Goal: Task Accomplishment & Management: Manage account settings

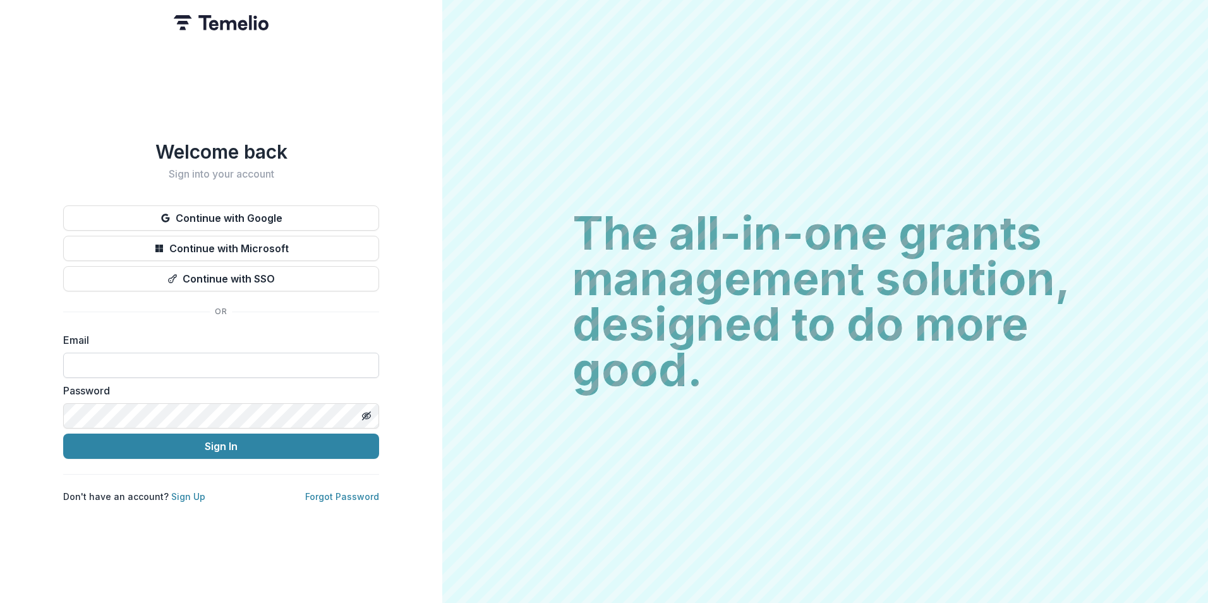
drag, startPoint x: 217, startPoint y: 352, endPoint x: 234, endPoint y: 361, distance: 19.2
click at [216, 353] on input at bounding box center [221, 365] width 316 height 25
type input "**********"
click at [63, 434] on button "Sign In" at bounding box center [221, 446] width 316 height 25
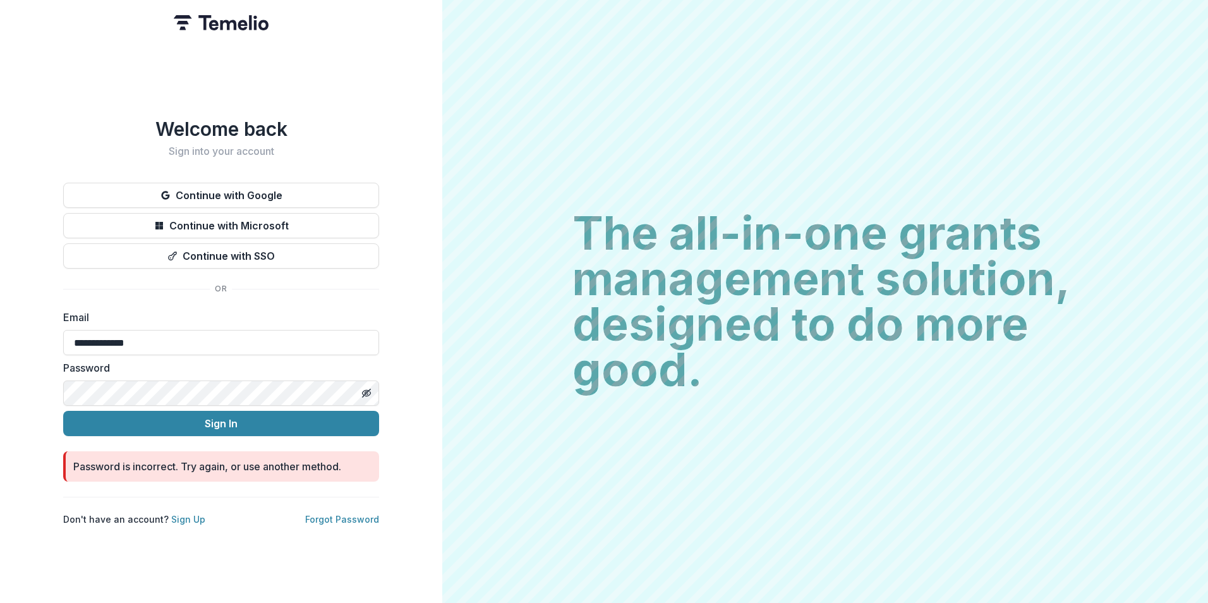
click at [0, 384] on html "**********" at bounding box center [604, 301] width 1208 height 603
click at [63, 411] on button "Sign In" at bounding box center [221, 423] width 316 height 25
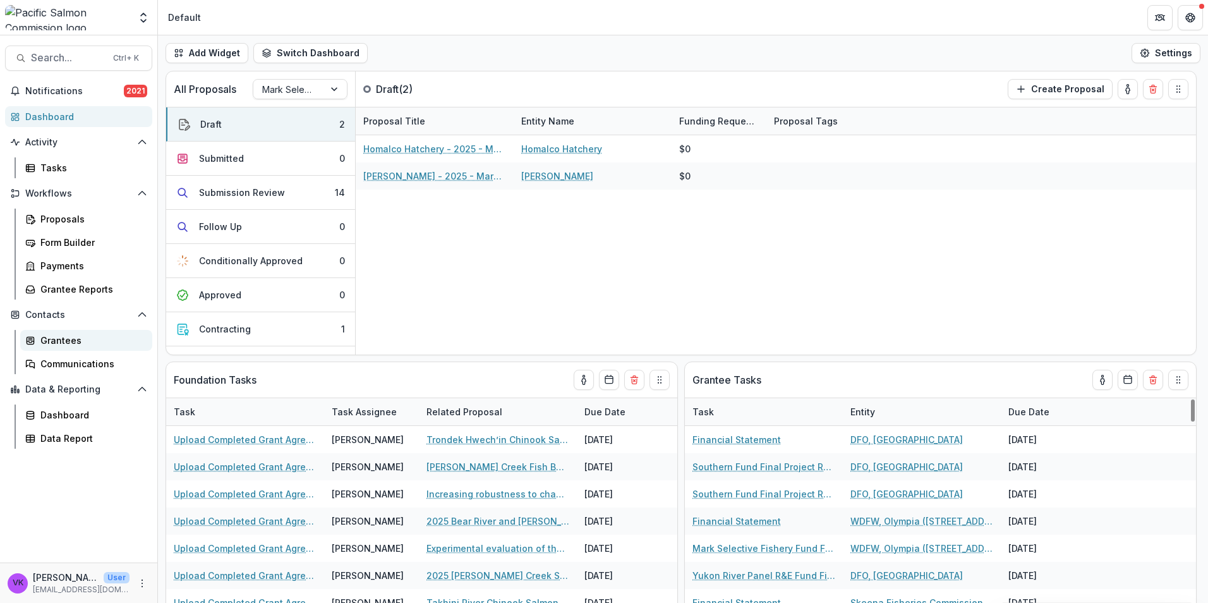
drag, startPoint x: 61, startPoint y: 339, endPoint x: 80, endPoint y: 339, distance: 19.0
click at [61, 339] on div "Grantees" at bounding box center [91, 340] width 102 height 13
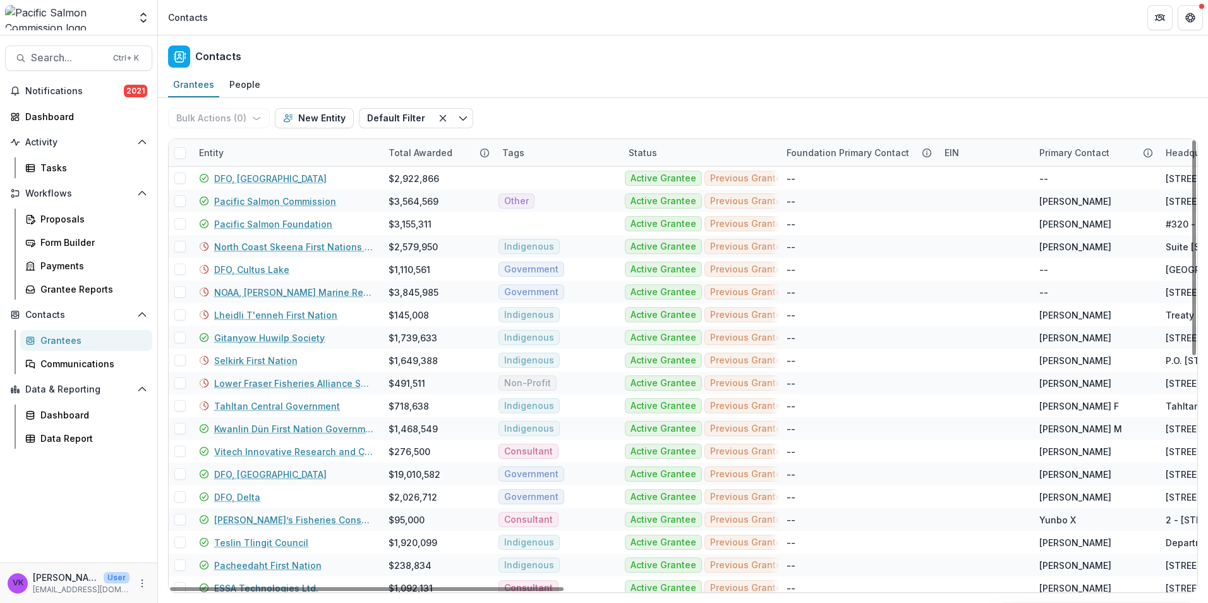
click at [282, 148] on div "Entity" at bounding box center [287, 152] width 190 height 27
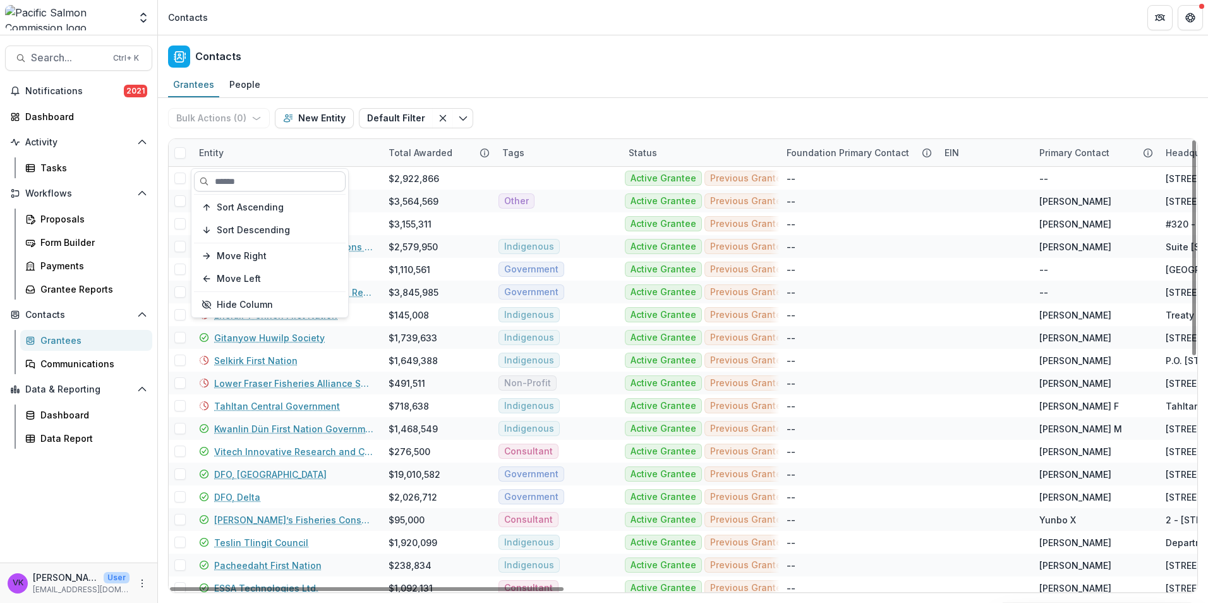
click at [276, 182] on input at bounding box center [270, 181] width 152 height 20
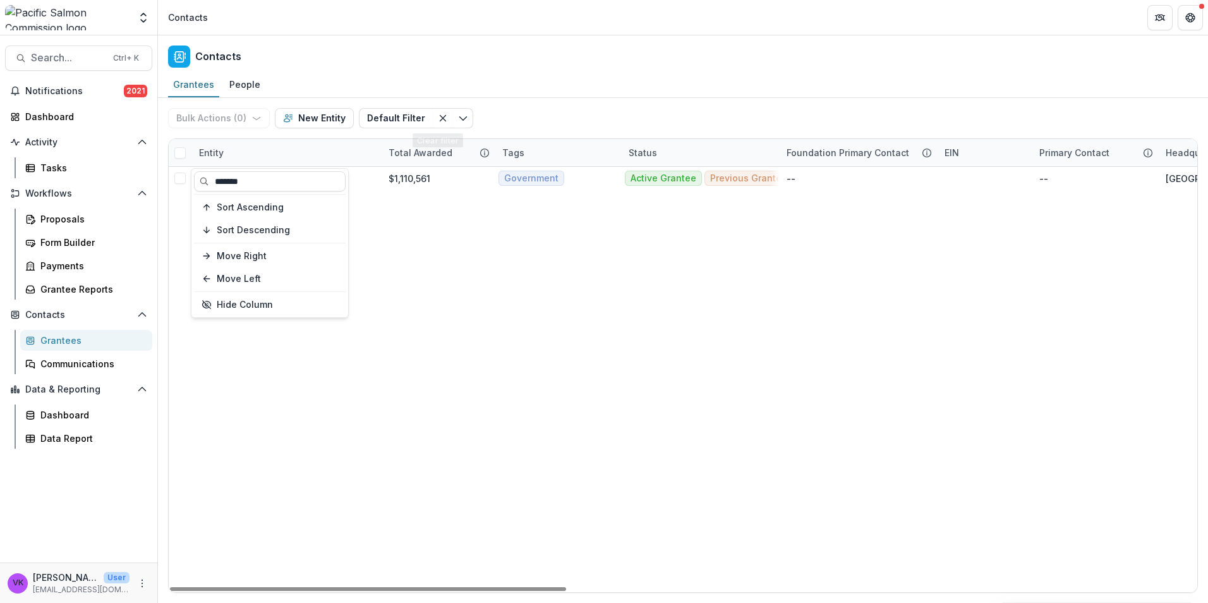
type input "*******"
drag, startPoint x: 505, startPoint y: 113, endPoint x: 629, endPoint y: 143, distance: 128.2
click at [506, 113] on div "Bulk Actions ( 0 ) Send Email Create Proposals Create Tasks New Entity Default …" at bounding box center [683, 118] width 1030 height 40
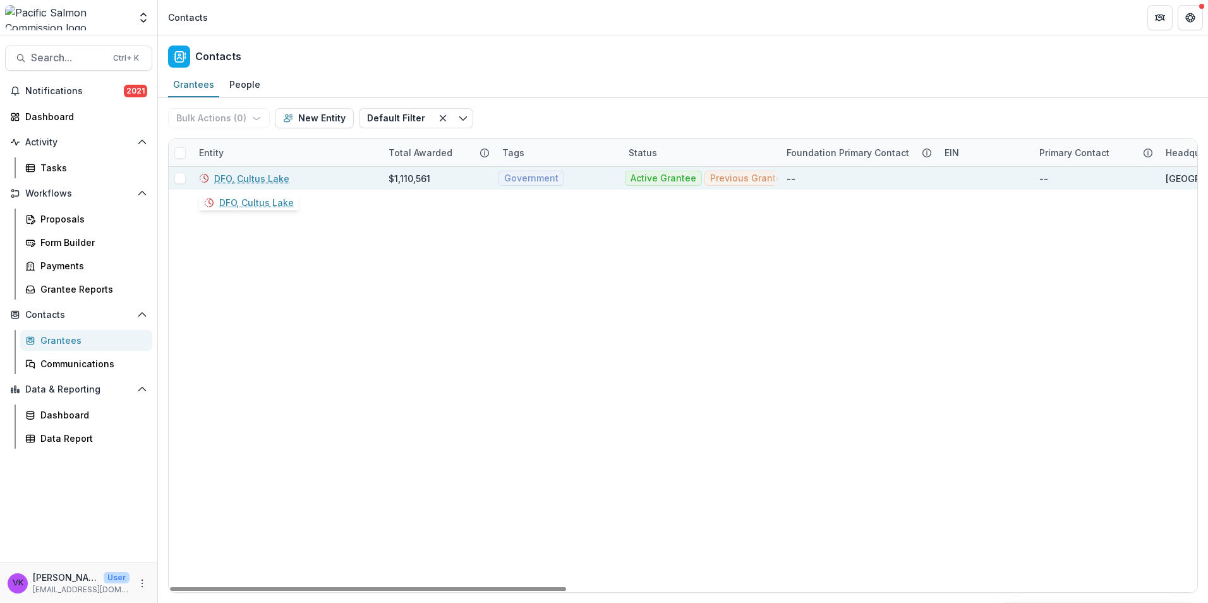
click at [257, 178] on link "DFO, Cultus Lake" at bounding box center [251, 178] width 75 height 13
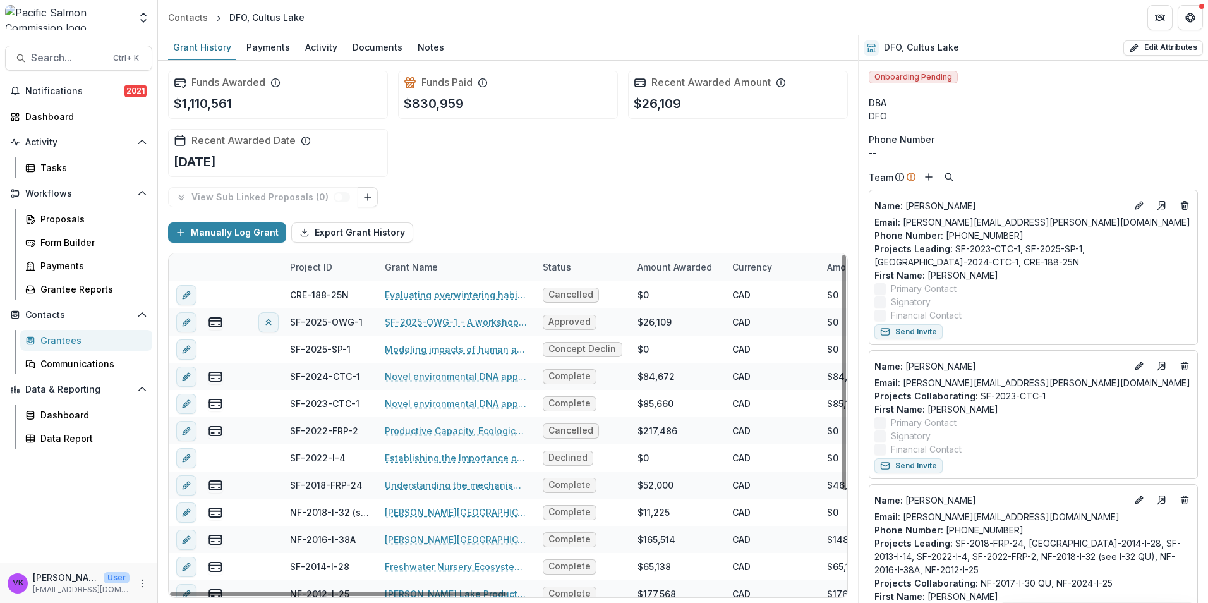
drag, startPoint x: 424, startPoint y: 45, endPoint x: 587, endPoint y: 85, distance: 167.2
click at [424, 46] on div "Notes" at bounding box center [431, 47] width 37 height 18
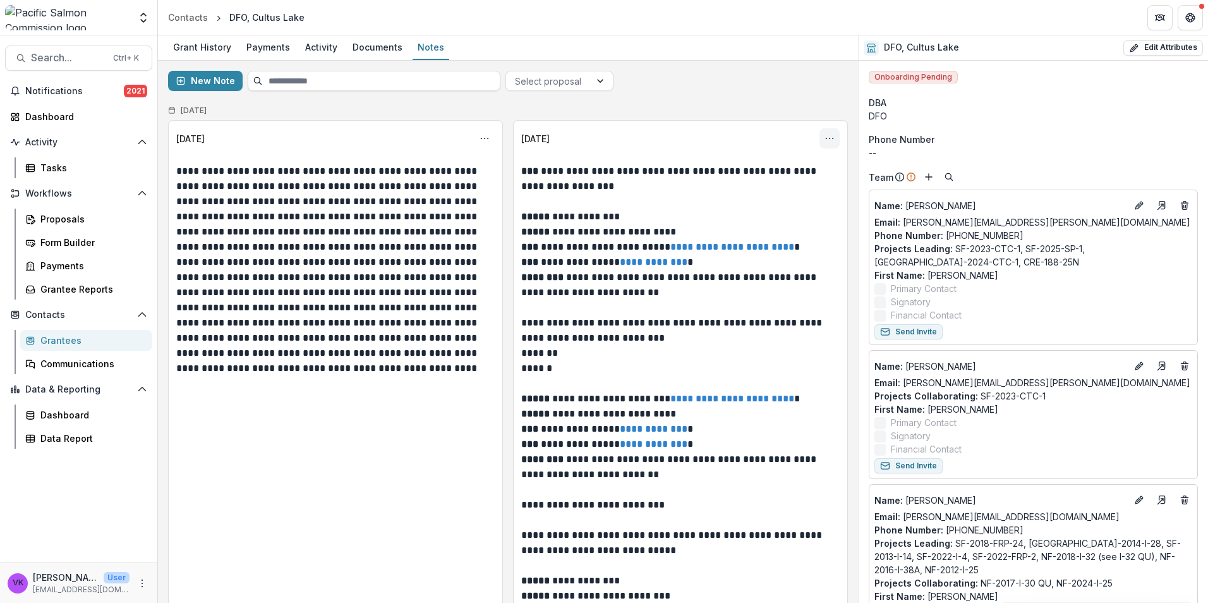
click at [825, 139] on icon "Options" at bounding box center [830, 138] width 10 height 10
click at [738, 190] on button "Edit" at bounding box center [765, 188] width 135 height 21
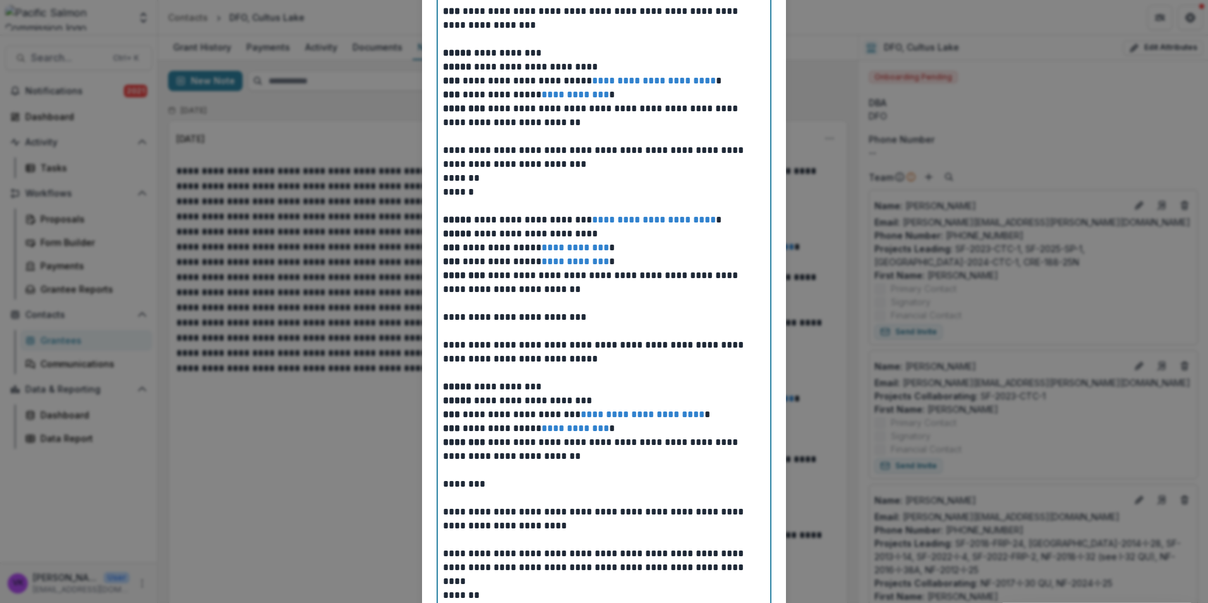
drag, startPoint x: 598, startPoint y: 112, endPoint x: 578, endPoint y: 113, distance: 20.3
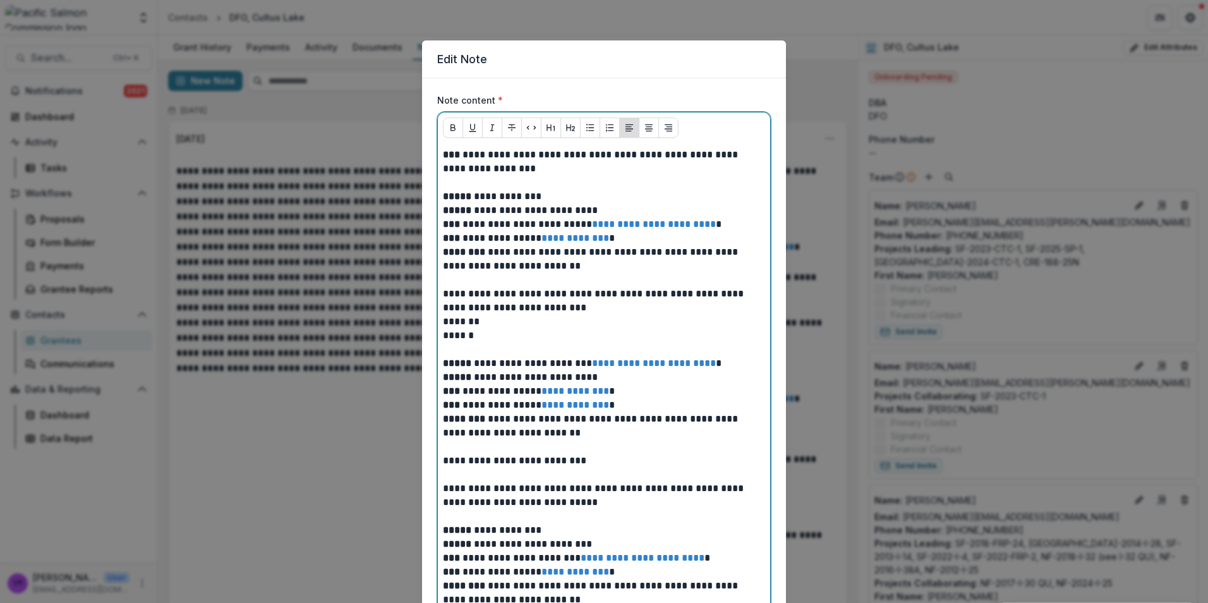
click at [476, 184] on p at bounding box center [604, 183] width 322 height 14
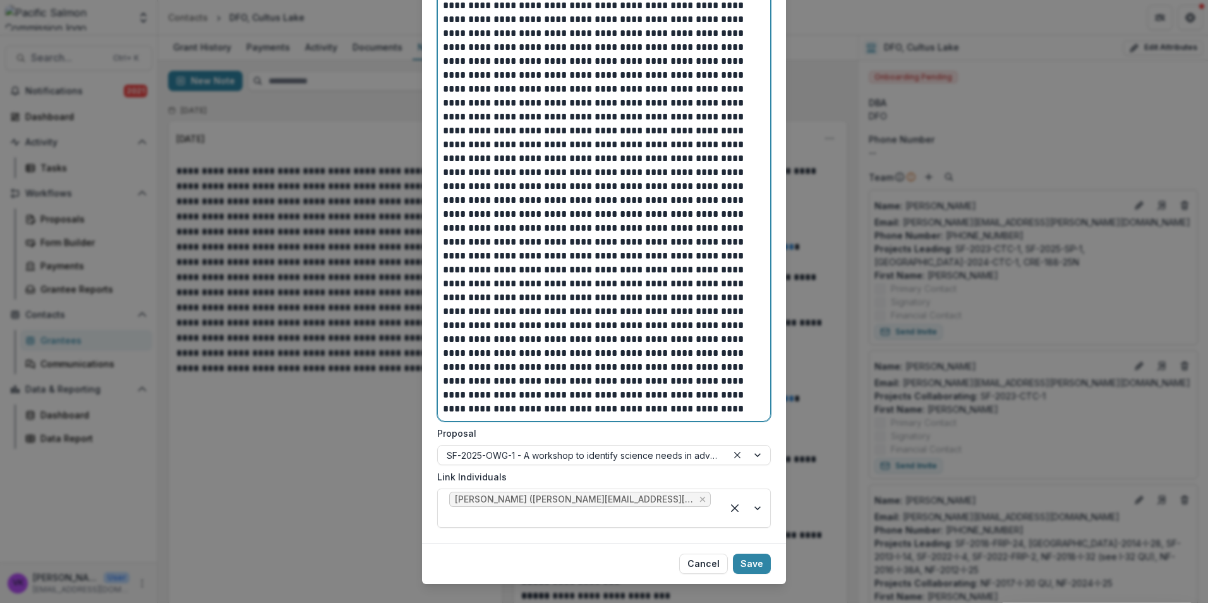
scroll to position [2368, 0]
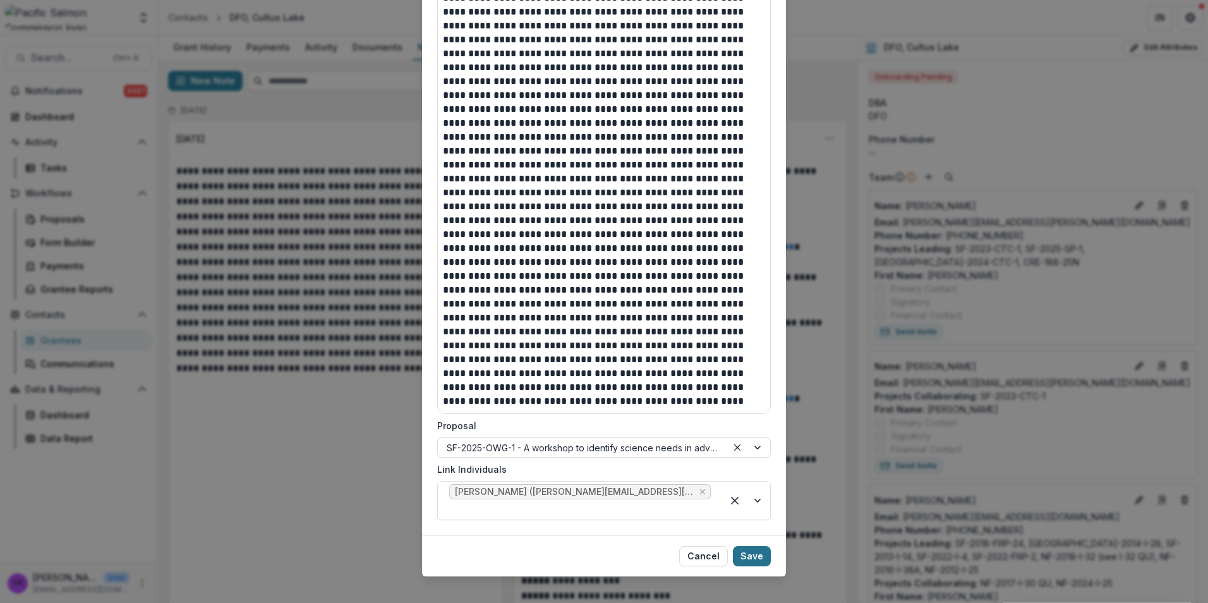
click at [751, 546] on button "Save" at bounding box center [752, 556] width 38 height 20
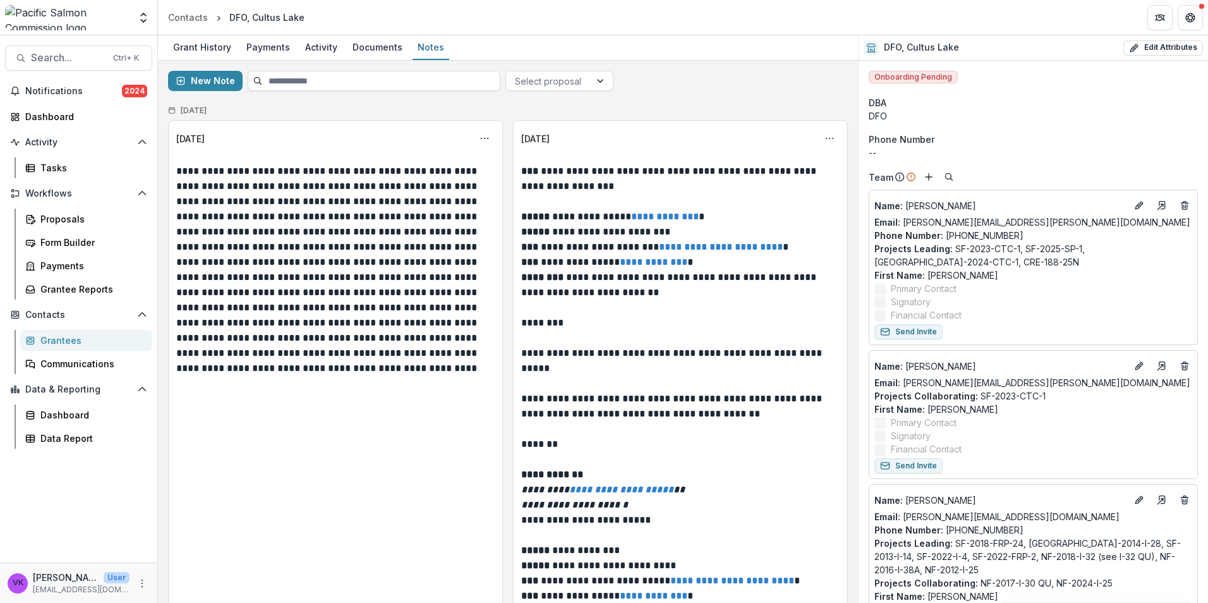
drag, startPoint x: 824, startPoint y: 144, endPoint x: 930, endPoint y: 166, distance: 108.5
click at [824, 144] on button "Options" at bounding box center [830, 138] width 20 height 20
click at [735, 193] on button "Edit" at bounding box center [765, 188] width 135 height 21
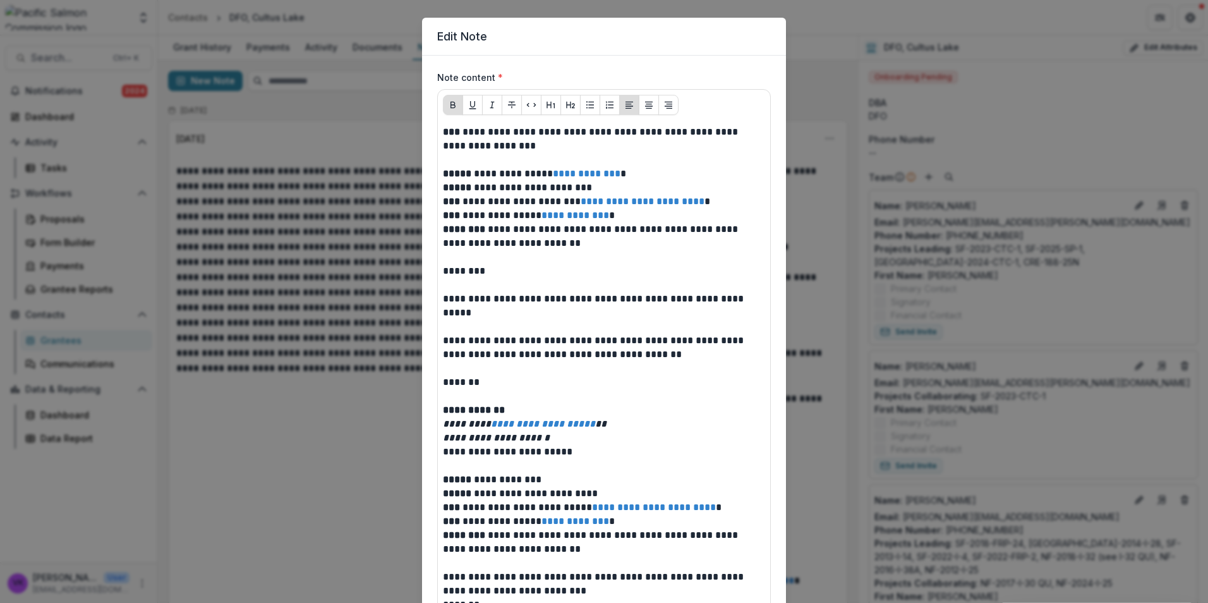
scroll to position [0, 0]
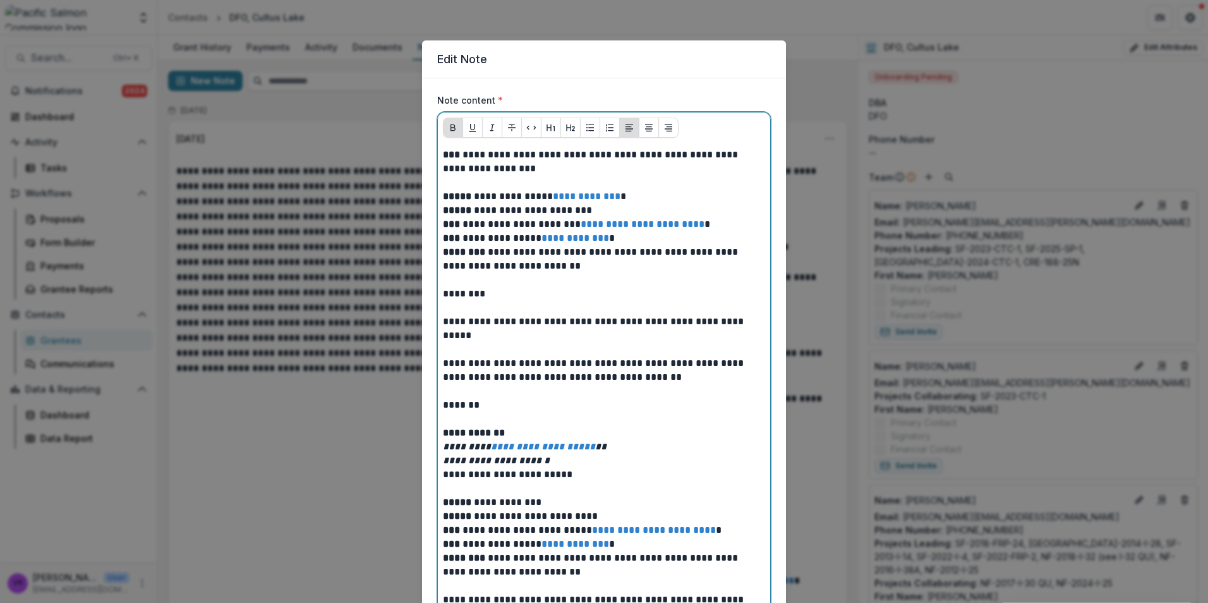
click at [483, 180] on p at bounding box center [604, 183] width 322 height 14
click at [469, 181] on p at bounding box center [604, 183] width 322 height 14
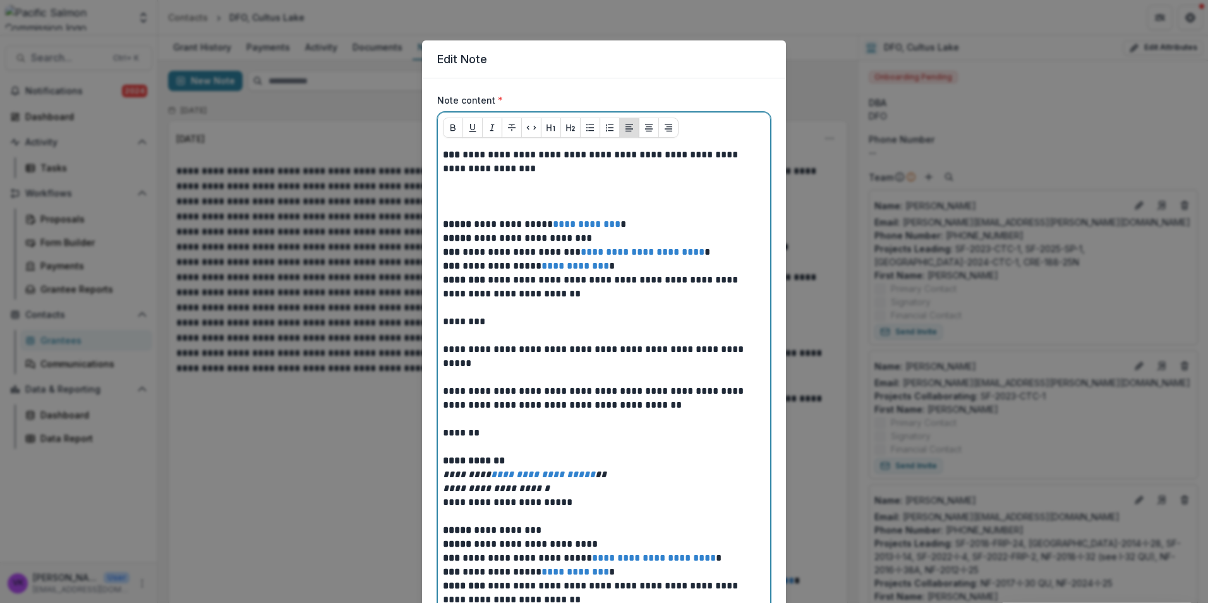
drag, startPoint x: 462, startPoint y: 182, endPoint x: 467, endPoint y: 197, distance: 16.0
click at [446, 194] on p at bounding box center [604, 197] width 322 height 14
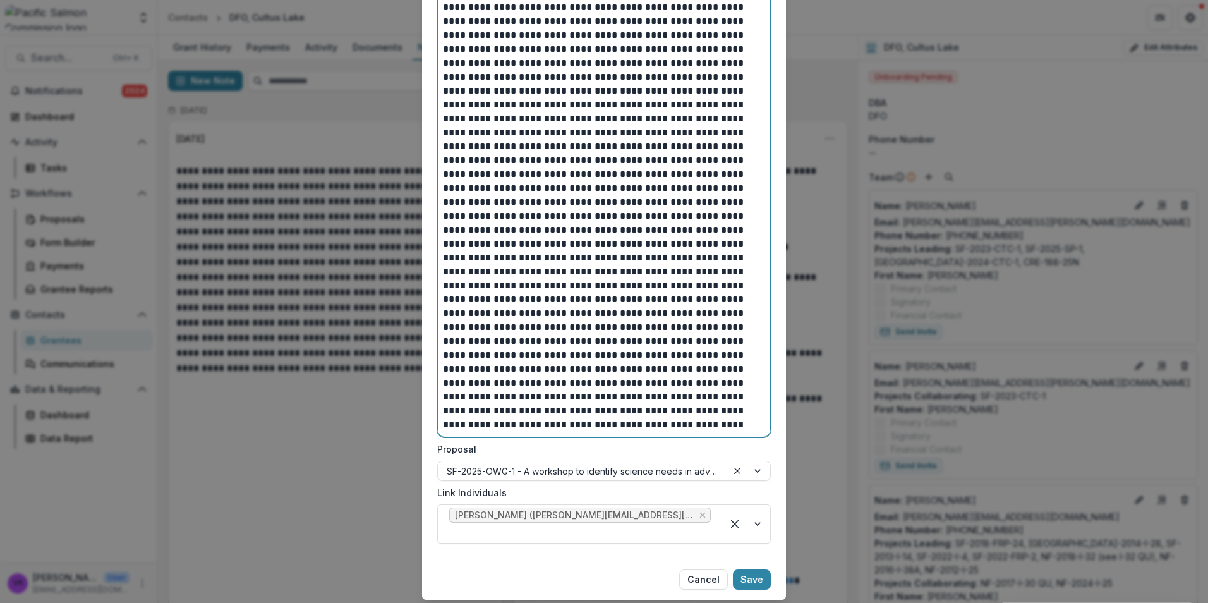
scroll to position [2534, 0]
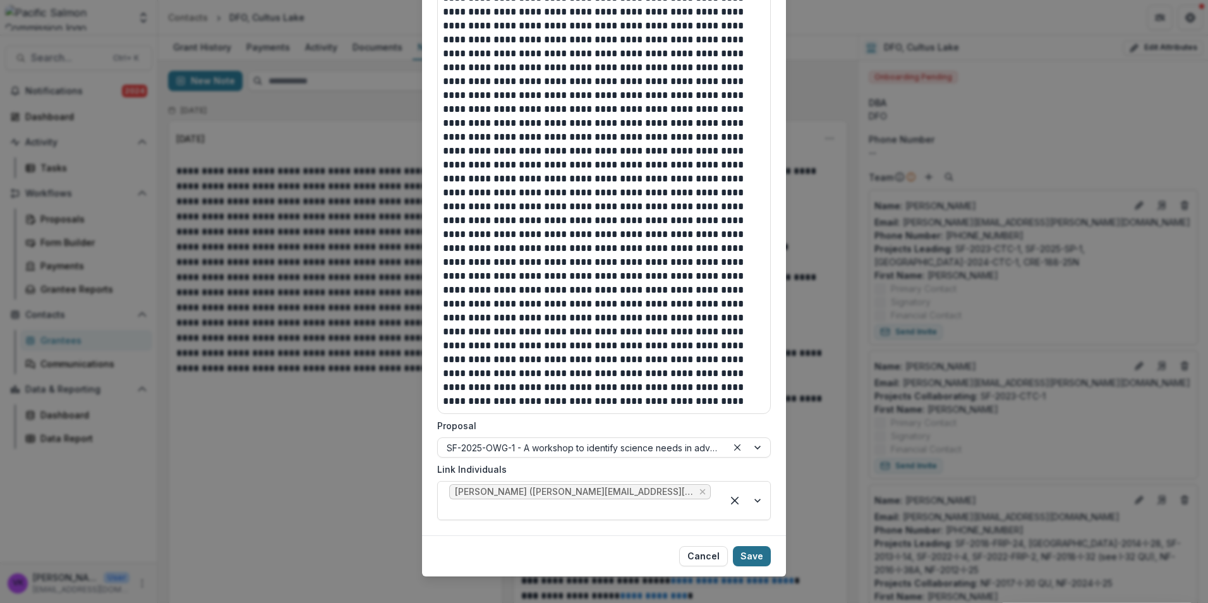
click at [754, 546] on button "Save" at bounding box center [752, 556] width 38 height 20
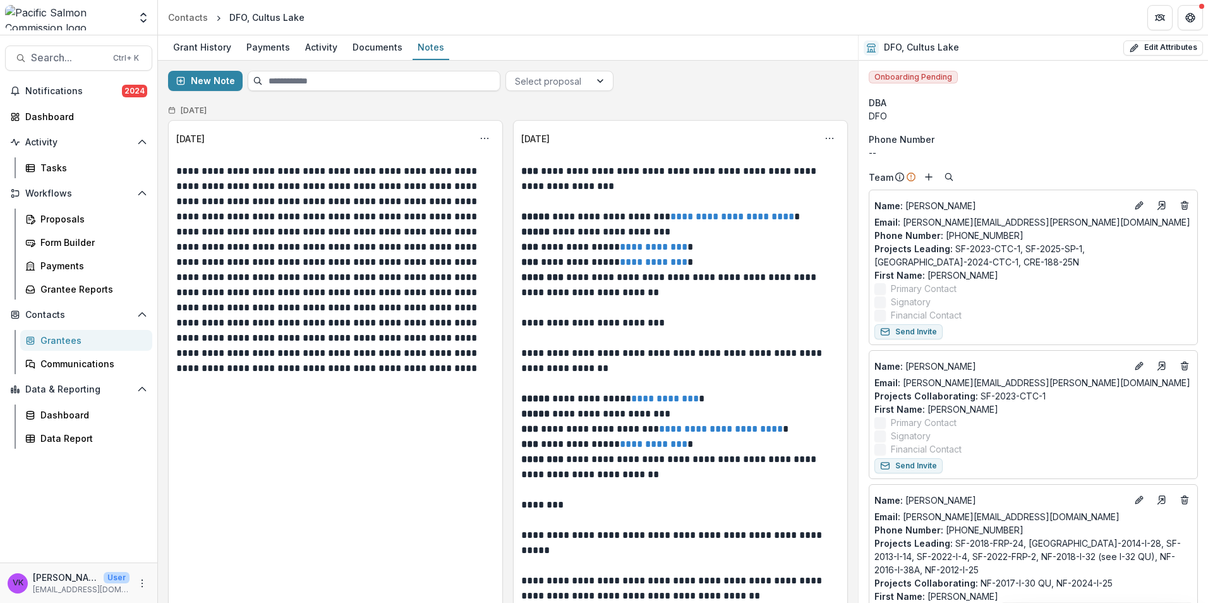
click at [61, 335] on div "Grantees" at bounding box center [91, 340] width 102 height 13
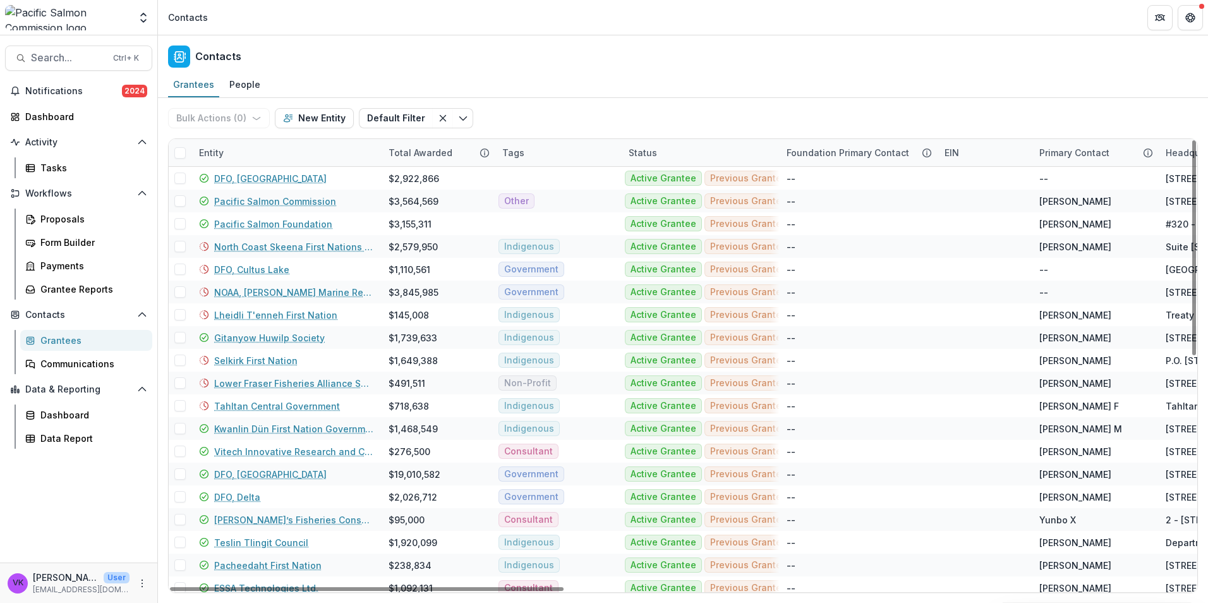
click at [264, 147] on div "Entity" at bounding box center [287, 152] width 190 height 27
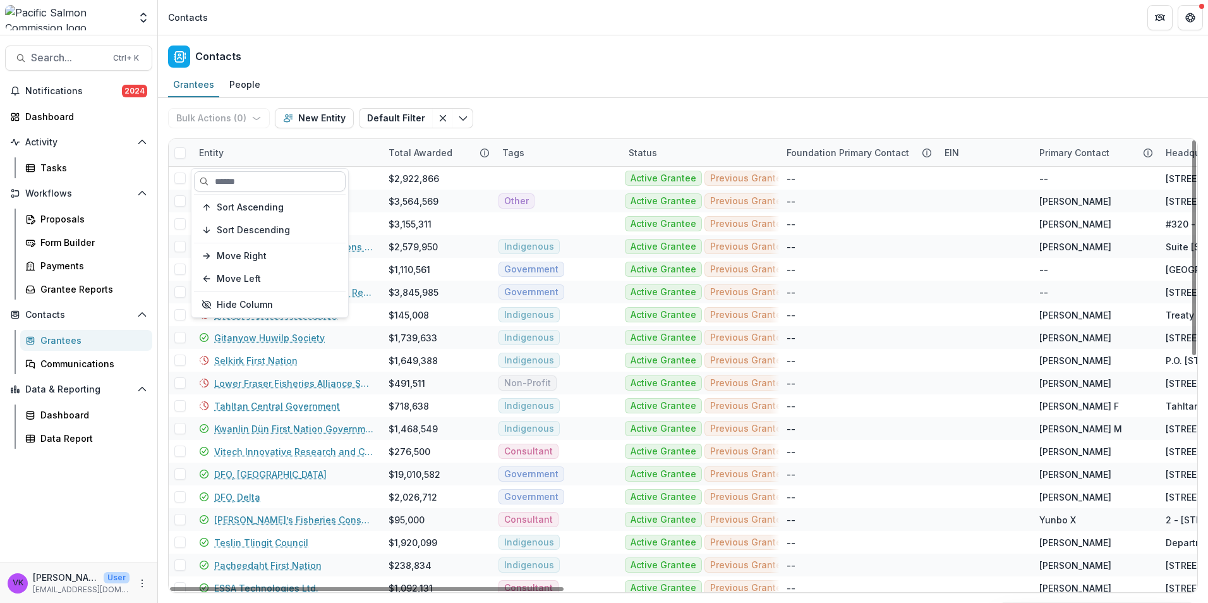
click at [267, 183] on input at bounding box center [270, 181] width 152 height 20
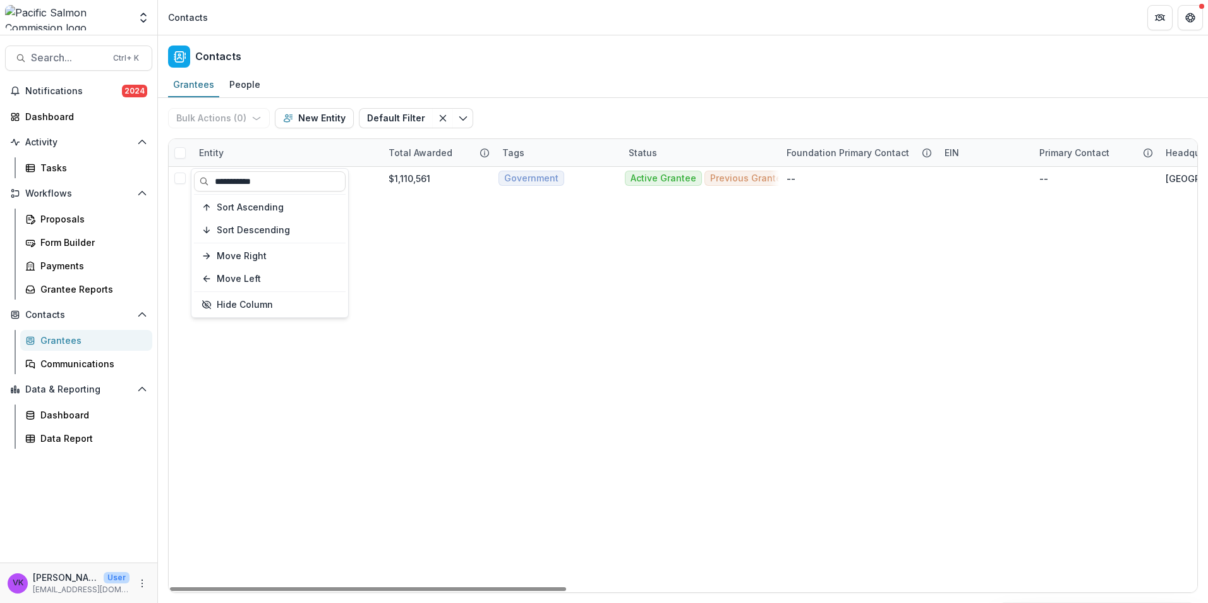
type input "**********"
drag, startPoint x: 588, startPoint y: 411, endPoint x: 511, endPoint y: 374, distance: 85.9
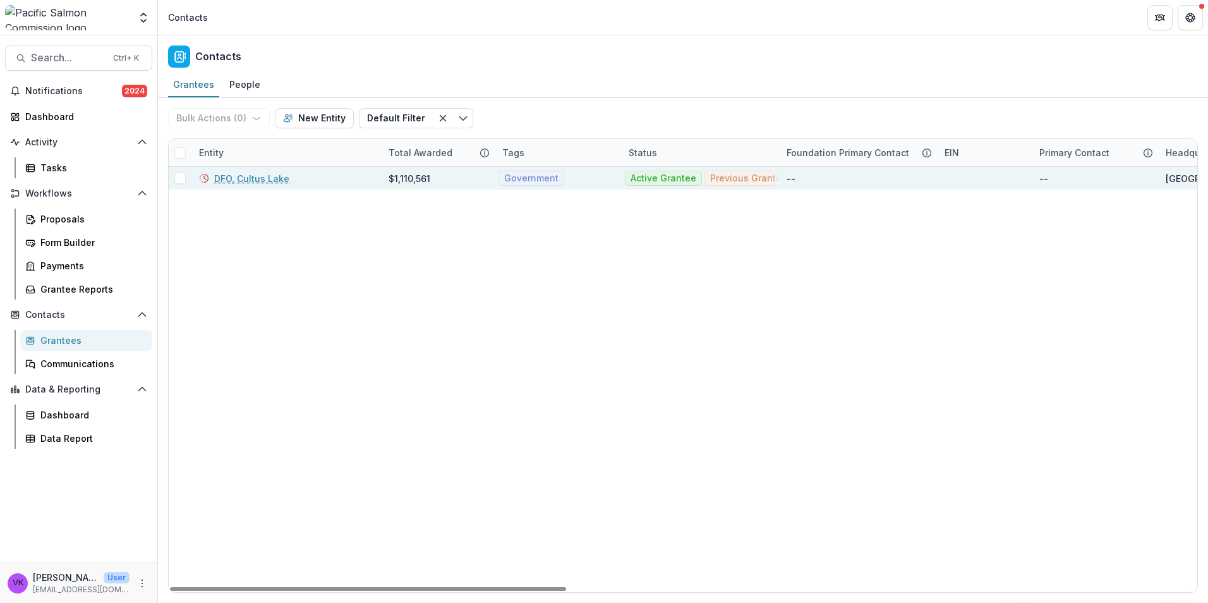
click at [233, 181] on link "DFO, Cultus Lake" at bounding box center [251, 178] width 75 height 13
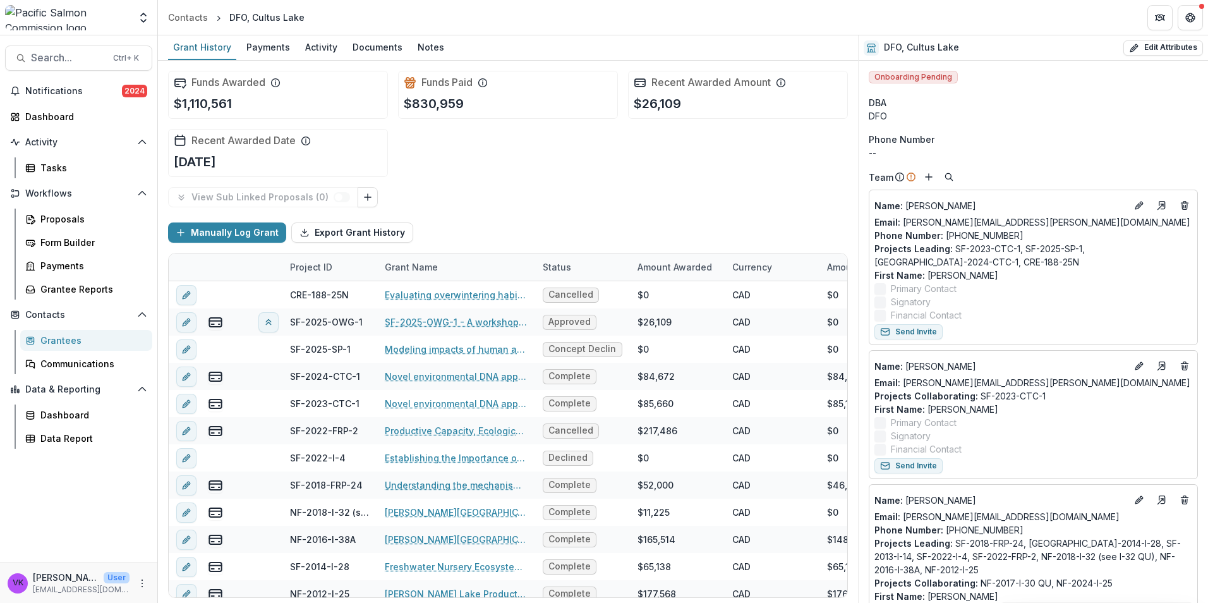
drag, startPoint x: 430, startPoint y: 48, endPoint x: 665, endPoint y: 150, distance: 256.4
click at [430, 49] on div "Notes" at bounding box center [431, 47] width 37 height 18
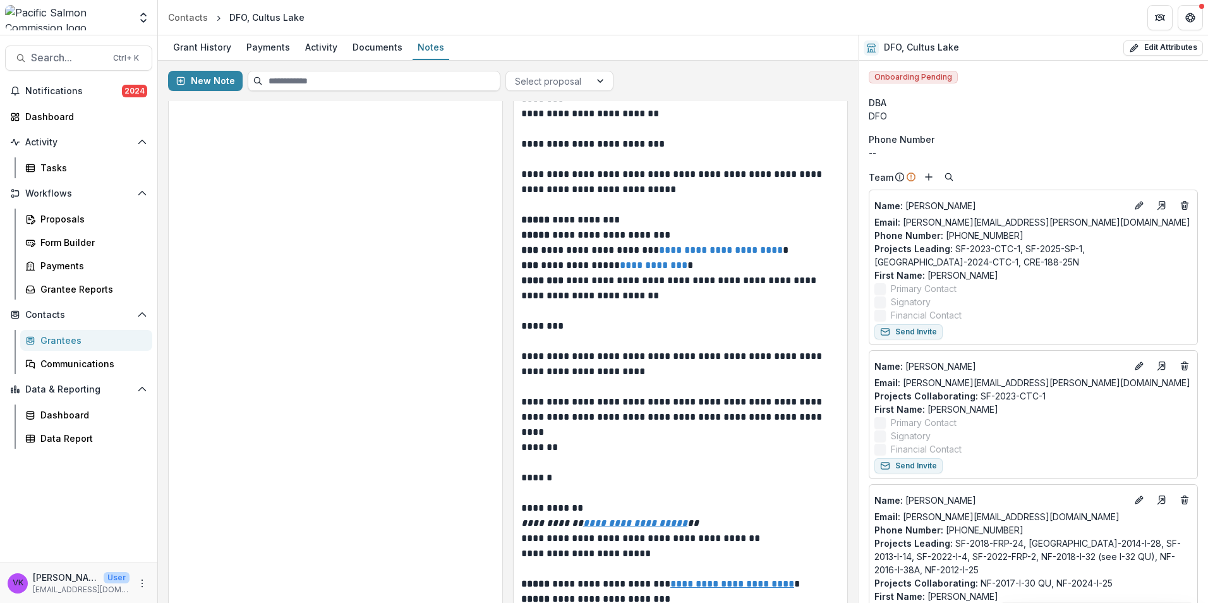
scroll to position [1138, 0]
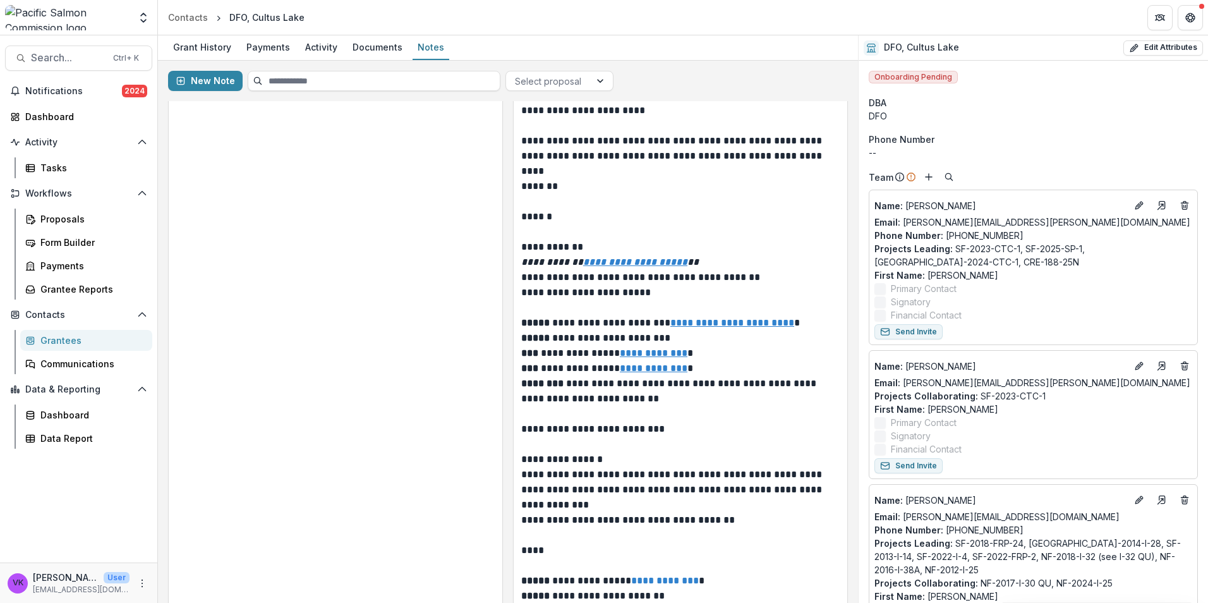
click at [70, 339] on div "Grantees" at bounding box center [91, 340] width 102 height 13
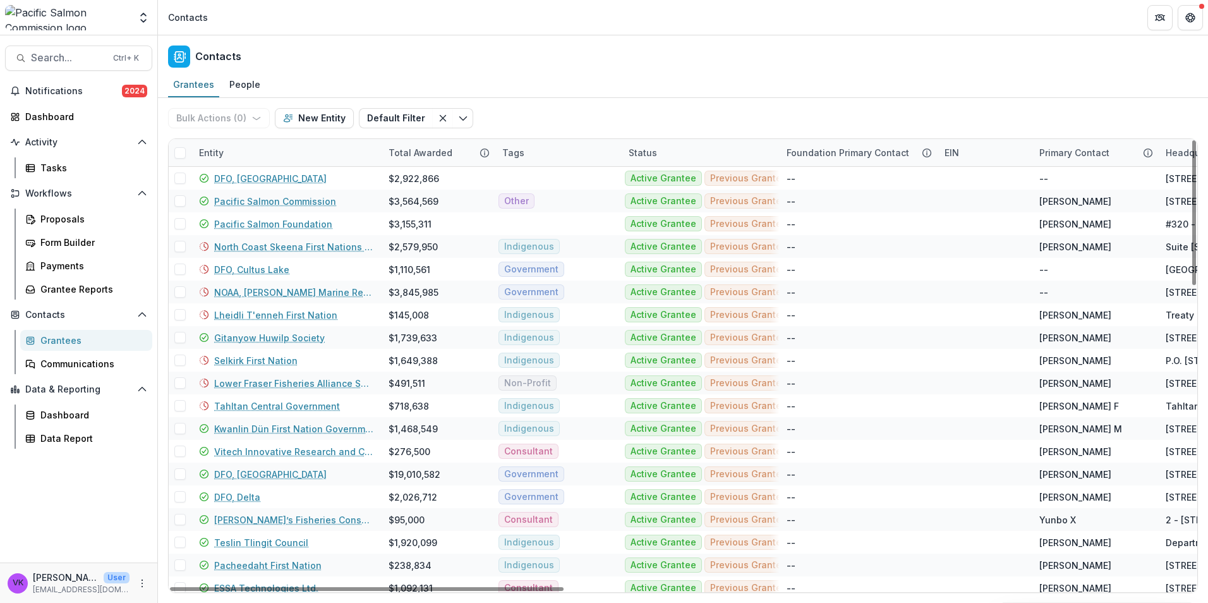
click at [262, 157] on div "Entity" at bounding box center [287, 152] width 190 height 27
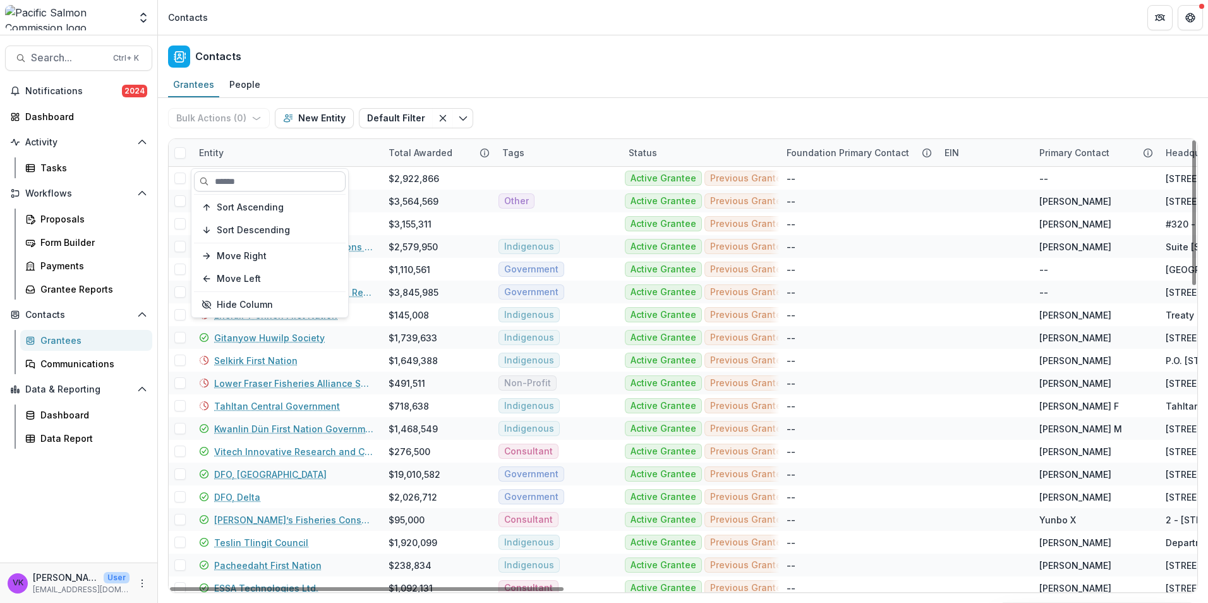
click at [272, 186] on input at bounding box center [270, 181] width 152 height 20
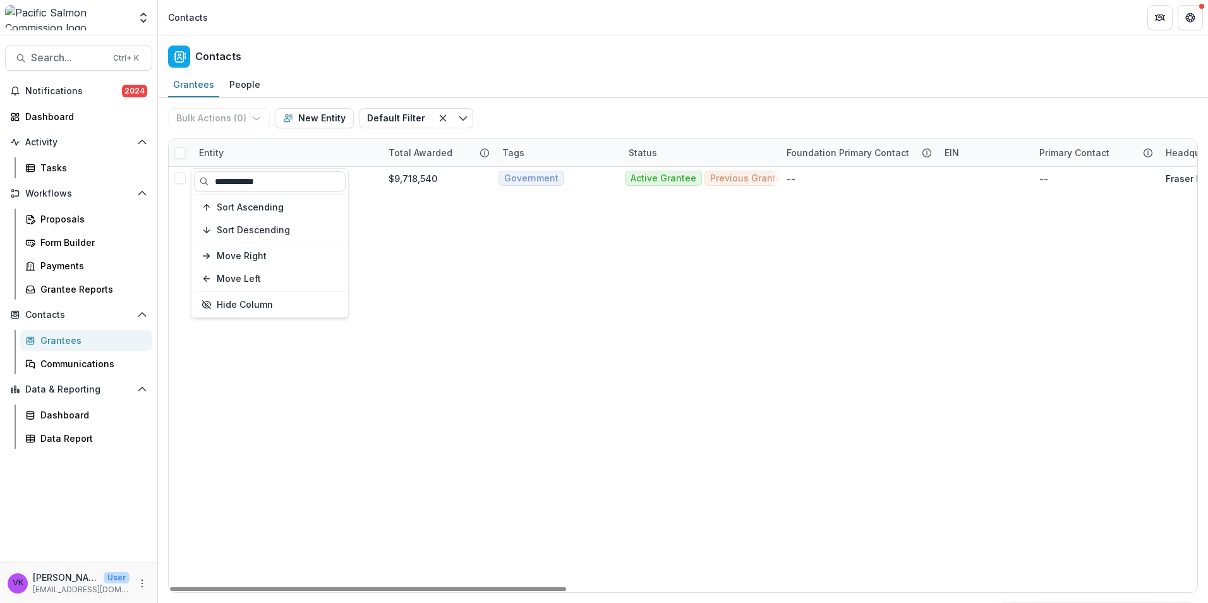
type input "**********"
drag, startPoint x: 539, startPoint y: 384, endPoint x: 549, endPoint y: 389, distance: 11.3
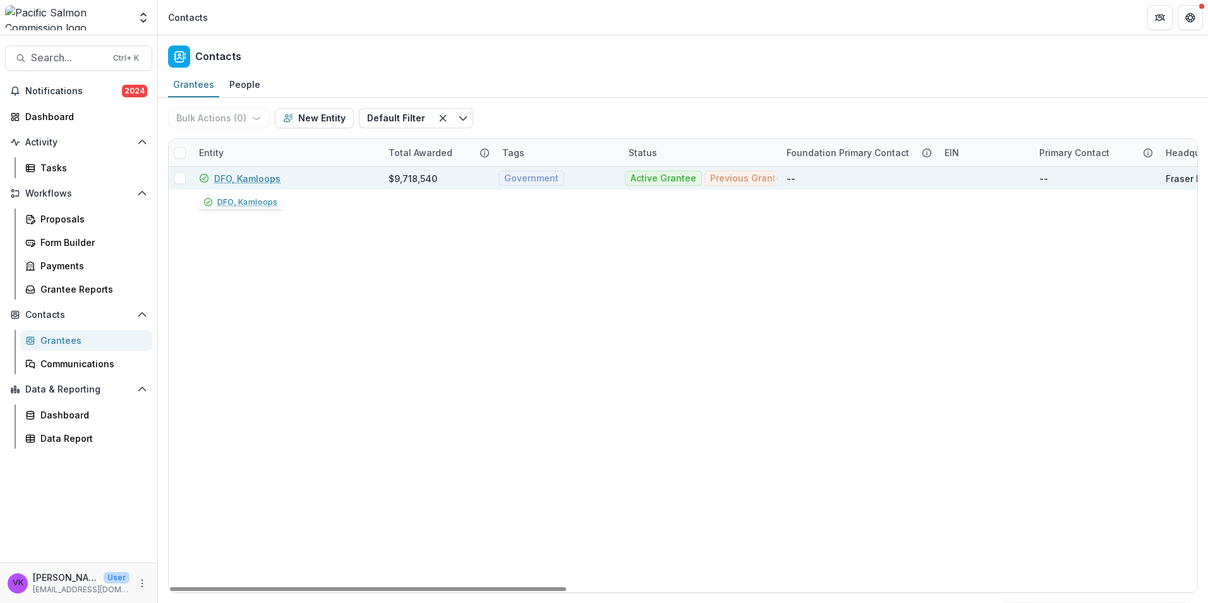
click at [240, 179] on link "DFO, Kamloops" at bounding box center [247, 178] width 66 height 13
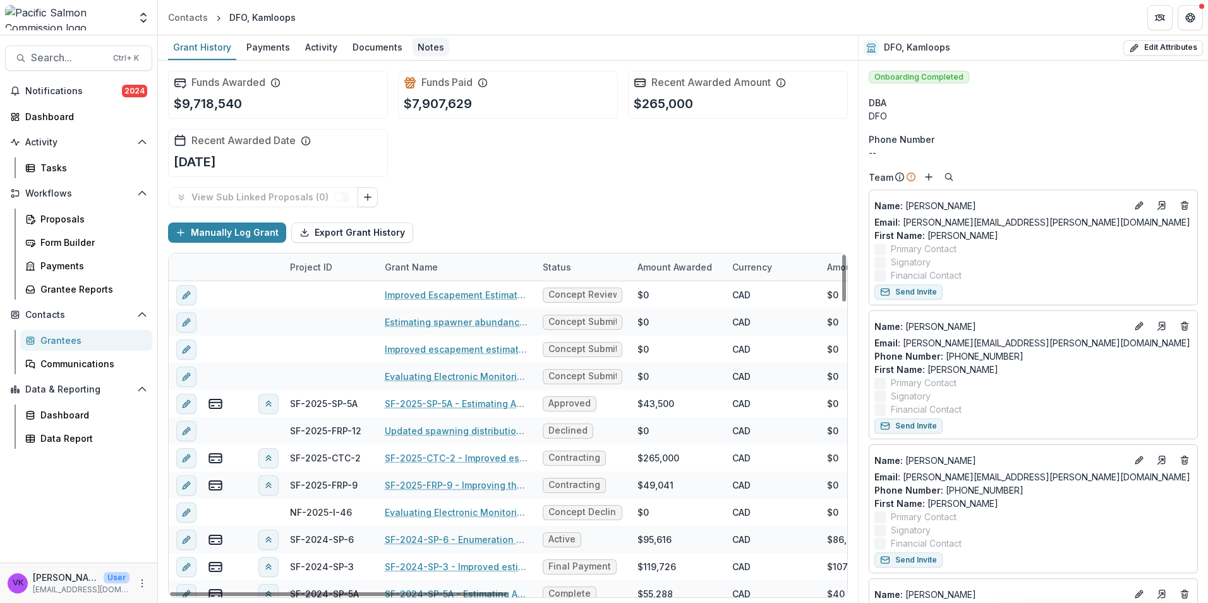
click at [427, 45] on div "Notes" at bounding box center [431, 47] width 37 height 18
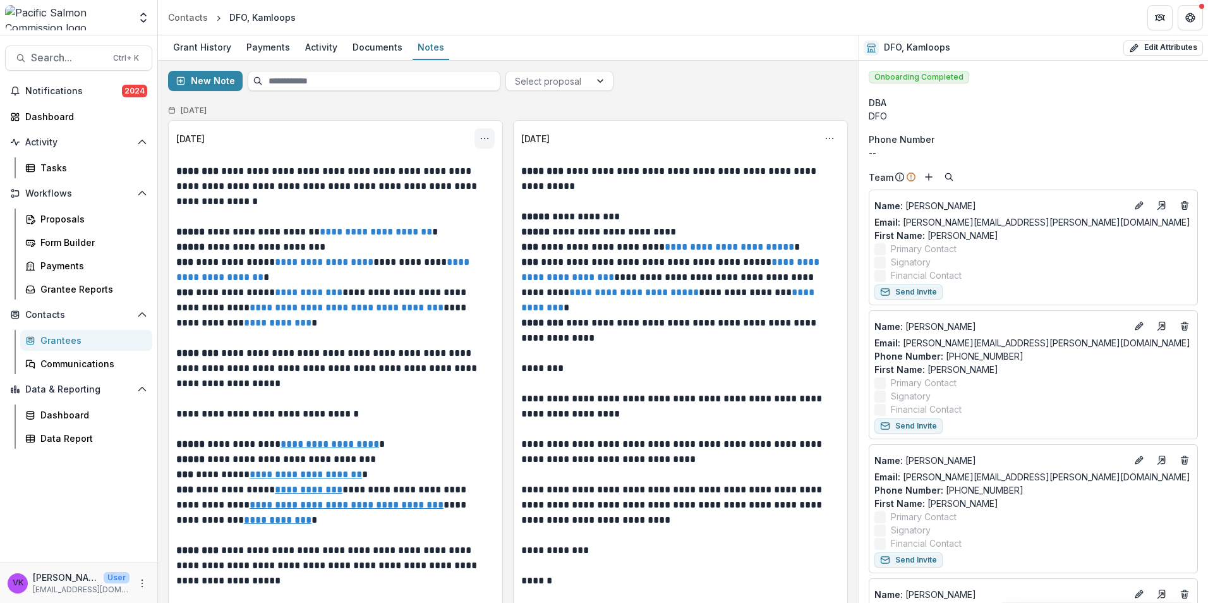
click at [482, 138] on icon "Options" at bounding box center [485, 138] width 10 height 10
click at [390, 186] on button "Edit" at bounding box center [422, 188] width 135 height 21
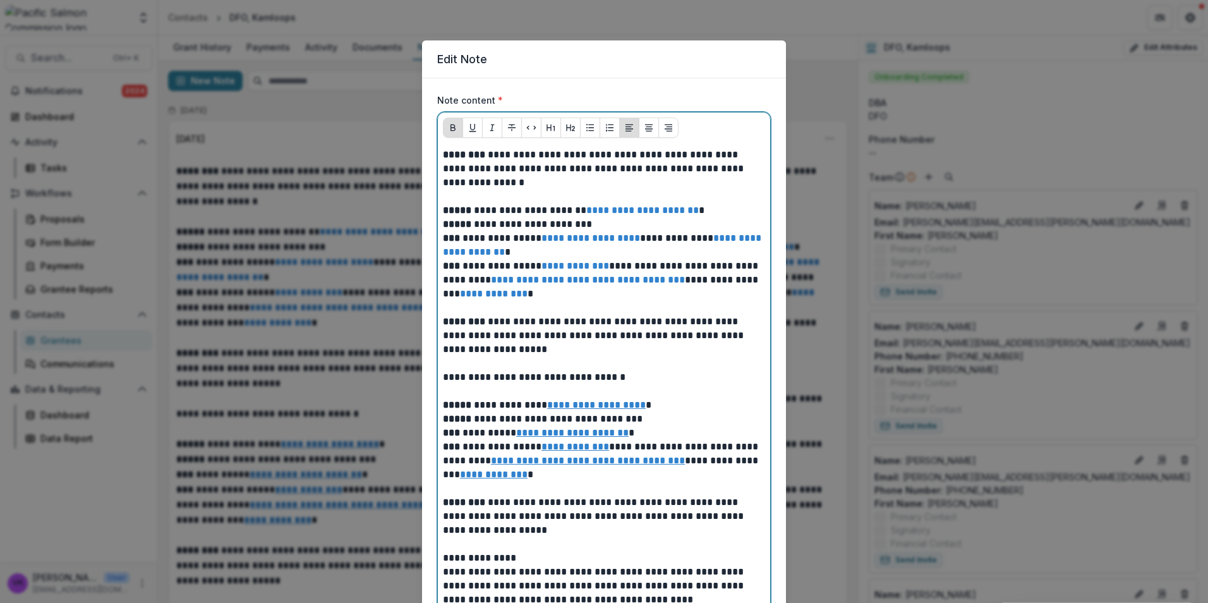
click at [461, 192] on p at bounding box center [604, 197] width 322 height 14
click at [459, 197] on p at bounding box center [604, 197] width 322 height 14
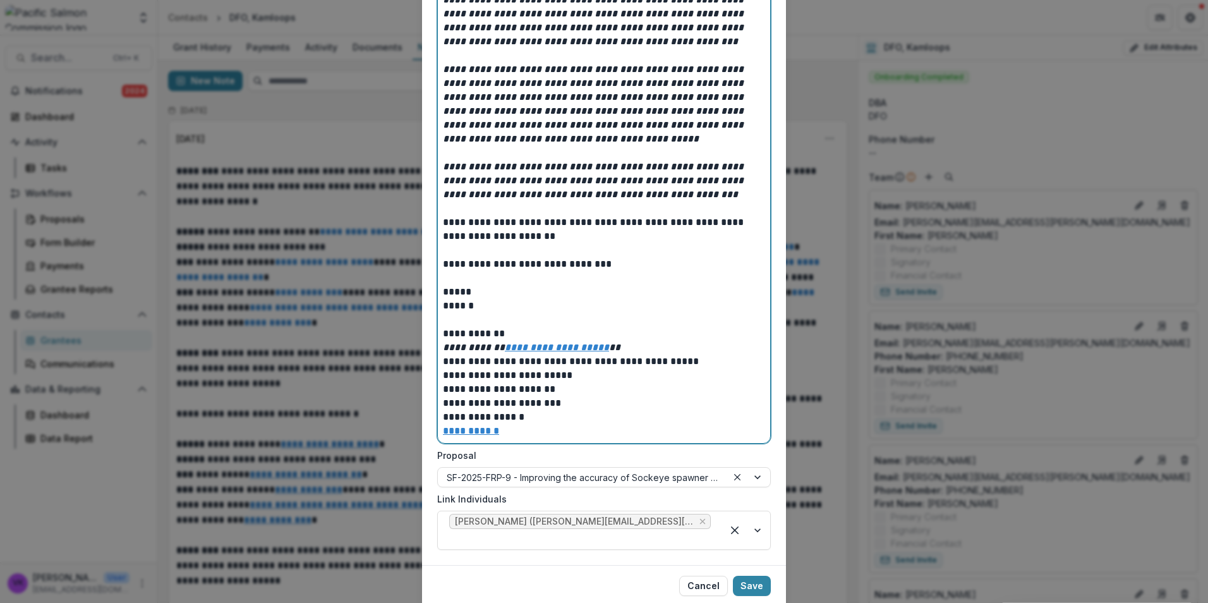
scroll to position [1964, 0]
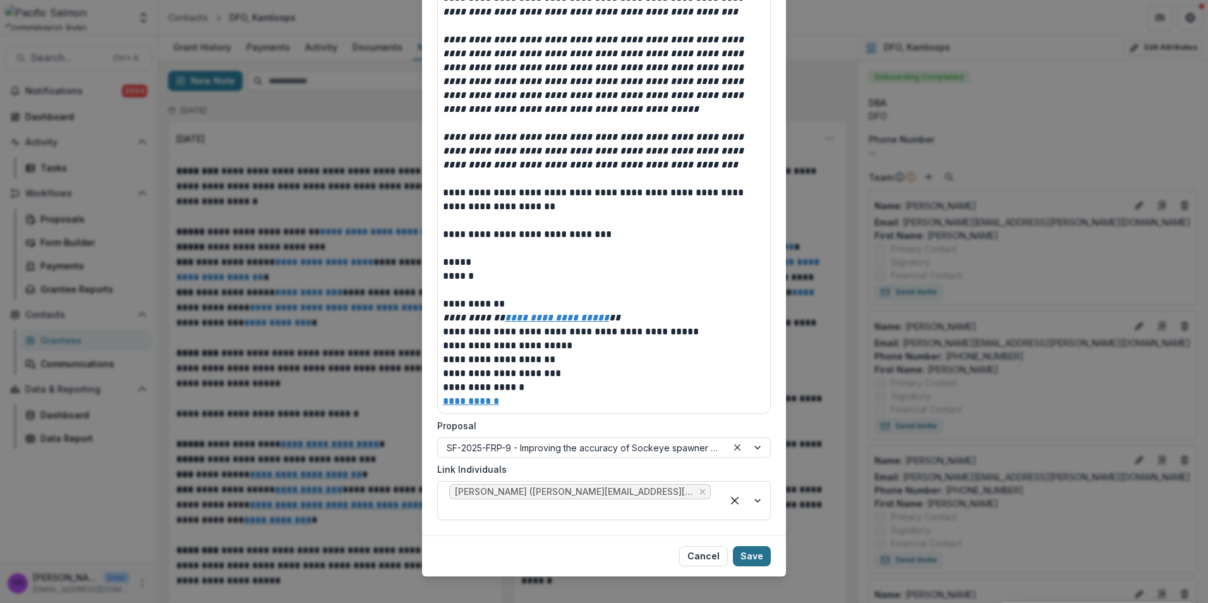
click at [755, 546] on button "Save" at bounding box center [752, 556] width 38 height 20
